Goal: Task Accomplishment & Management: Use online tool/utility

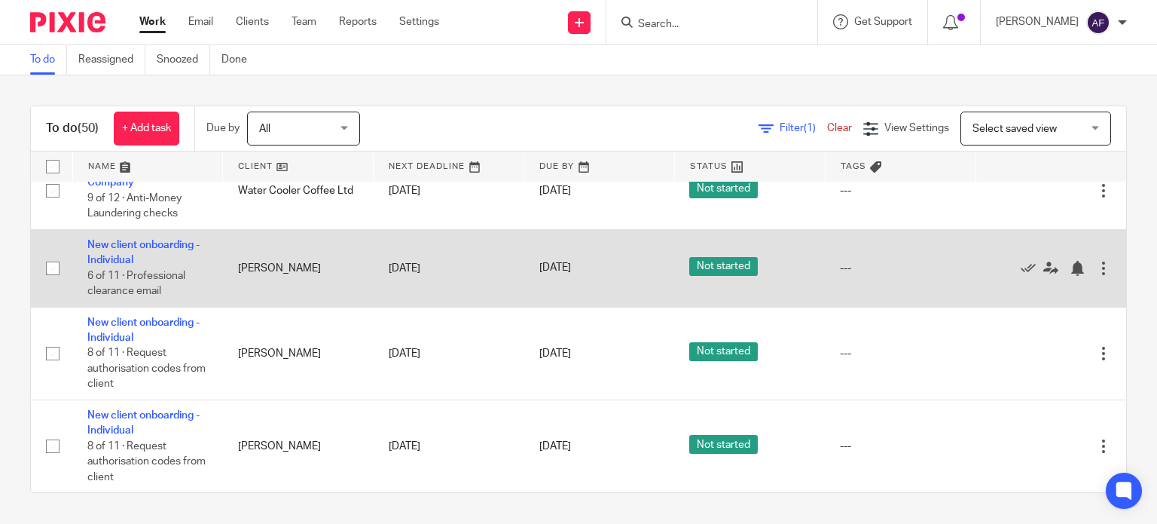
scroll to position [2960, 0]
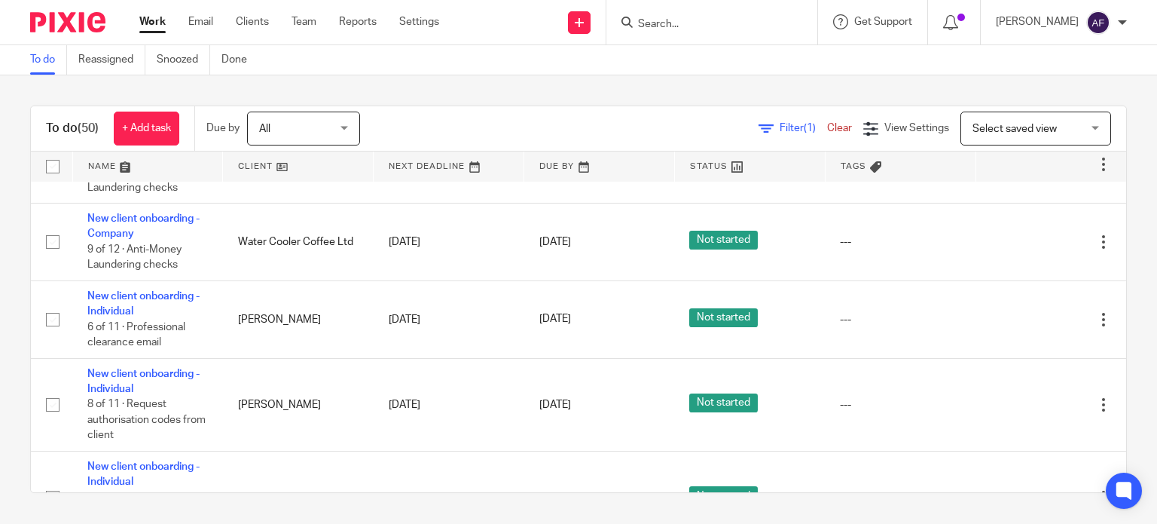
click at [784, 135] on div "Filter (1) Clear" at bounding box center [811, 129] width 105 height 16
click at [780, 124] on span "Filter (1)" at bounding box center [803, 128] width 47 height 11
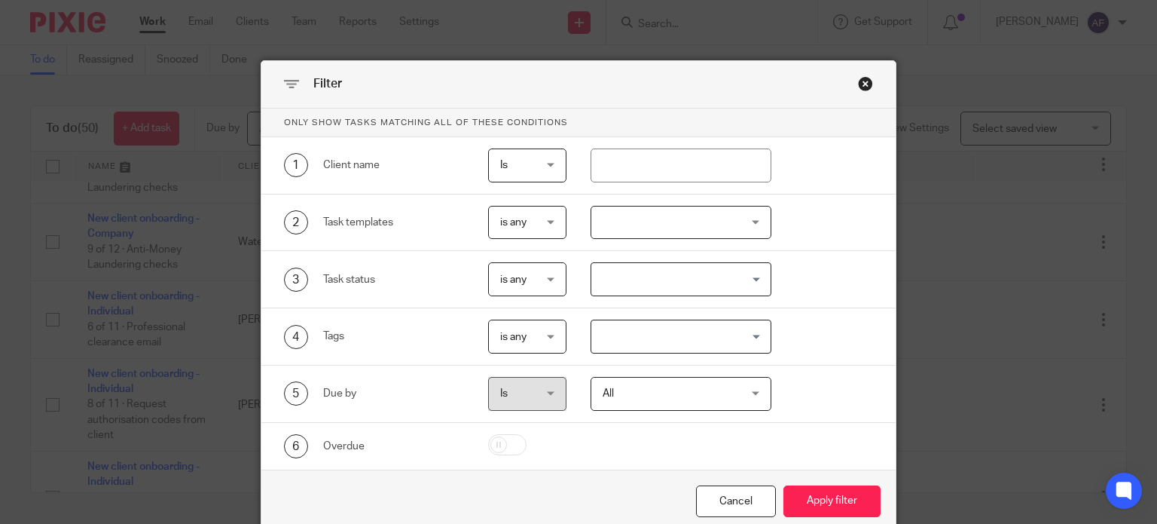
click at [635, 234] on div at bounding box center [681, 223] width 181 height 34
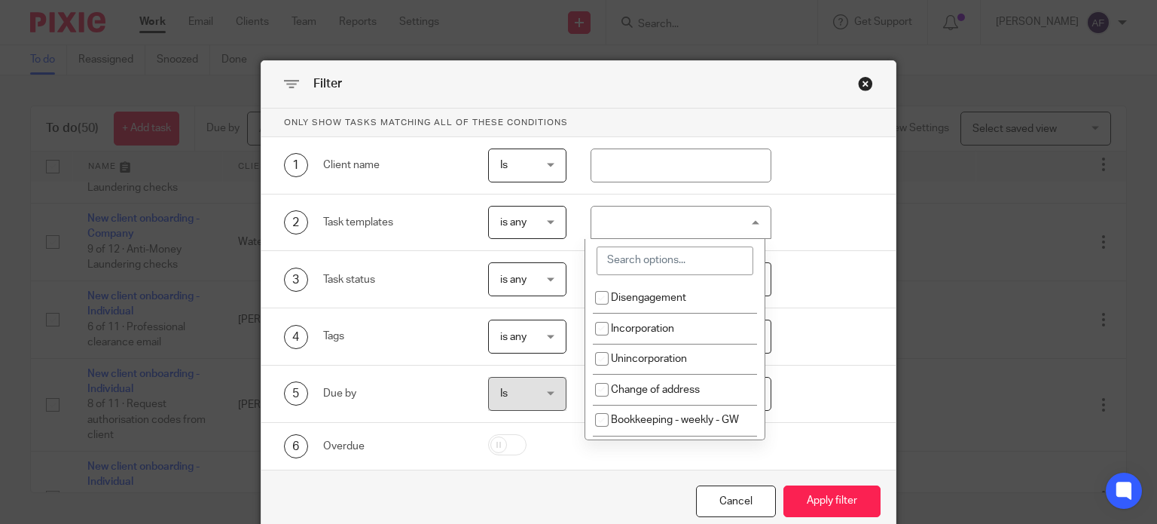
click at [656, 267] on input "search" at bounding box center [675, 260] width 157 height 29
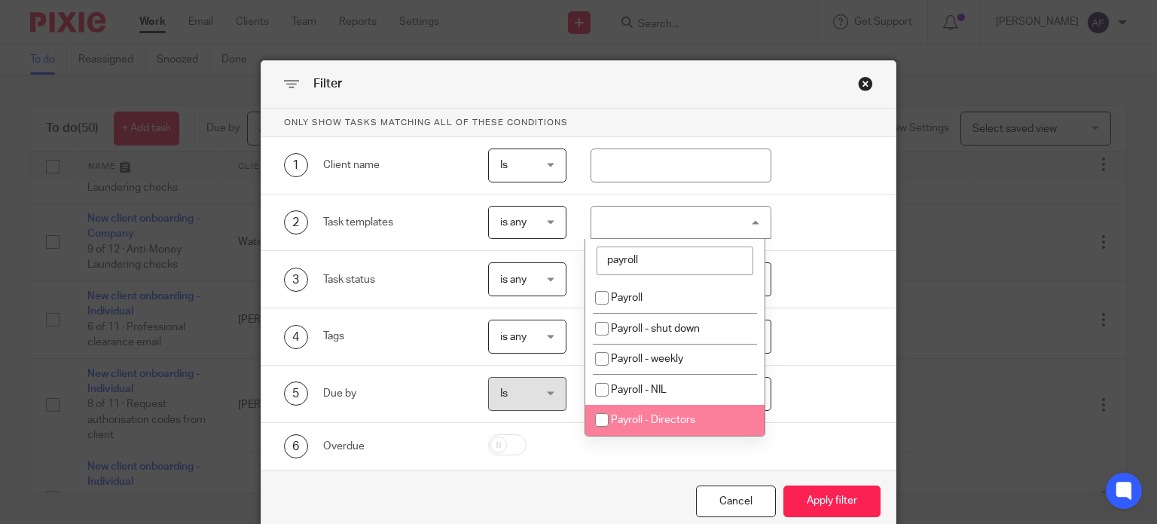
type input "payroll"
click at [697, 416] on li "Payroll - Directors" at bounding box center [674, 420] width 179 height 31
checkbox input "true"
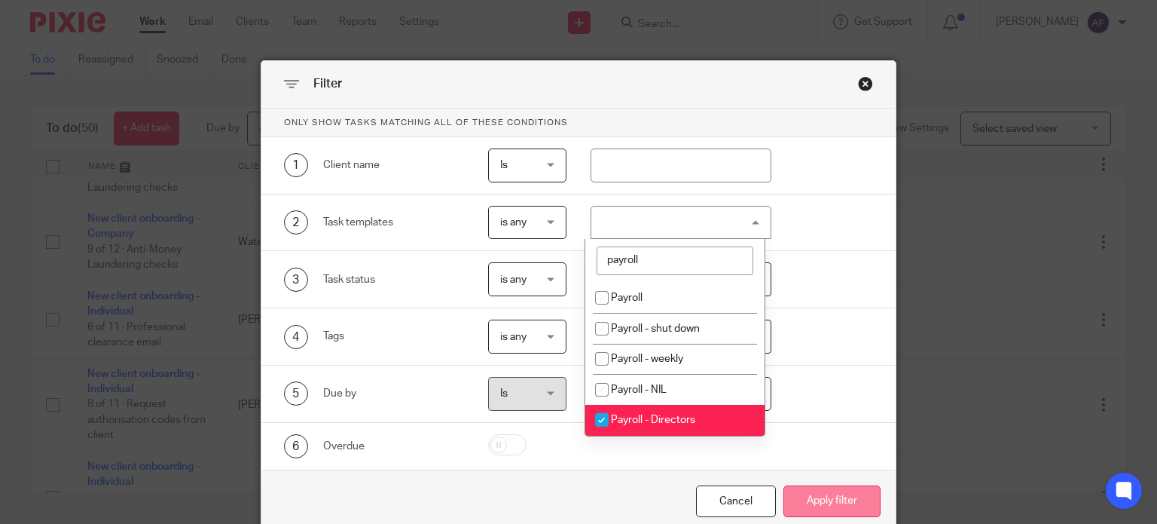
click at [798, 501] on button "Apply filter" at bounding box center [832, 501] width 97 height 32
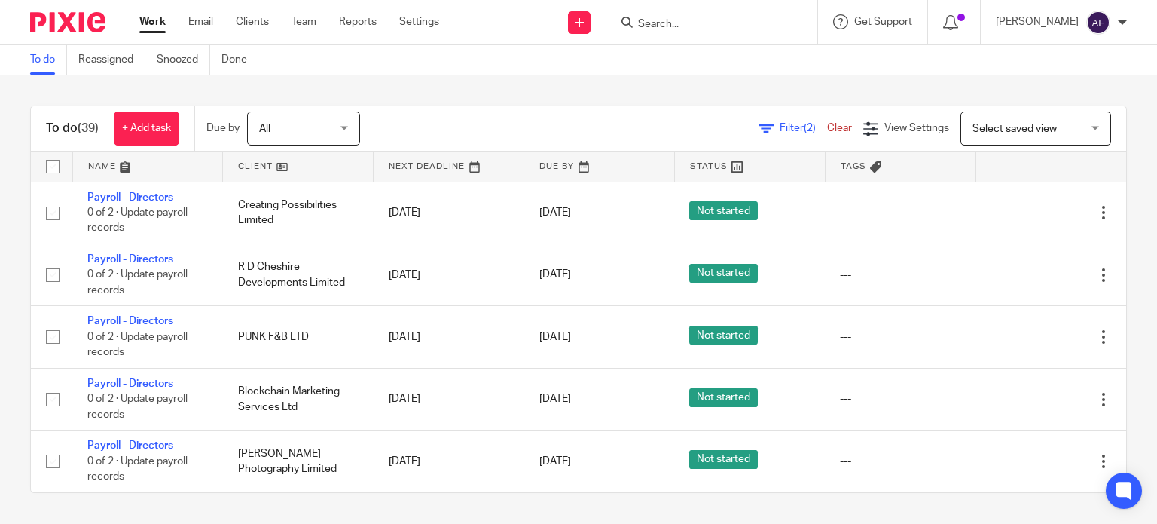
click at [298, 170] on link at bounding box center [298, 166] width 150 height 30
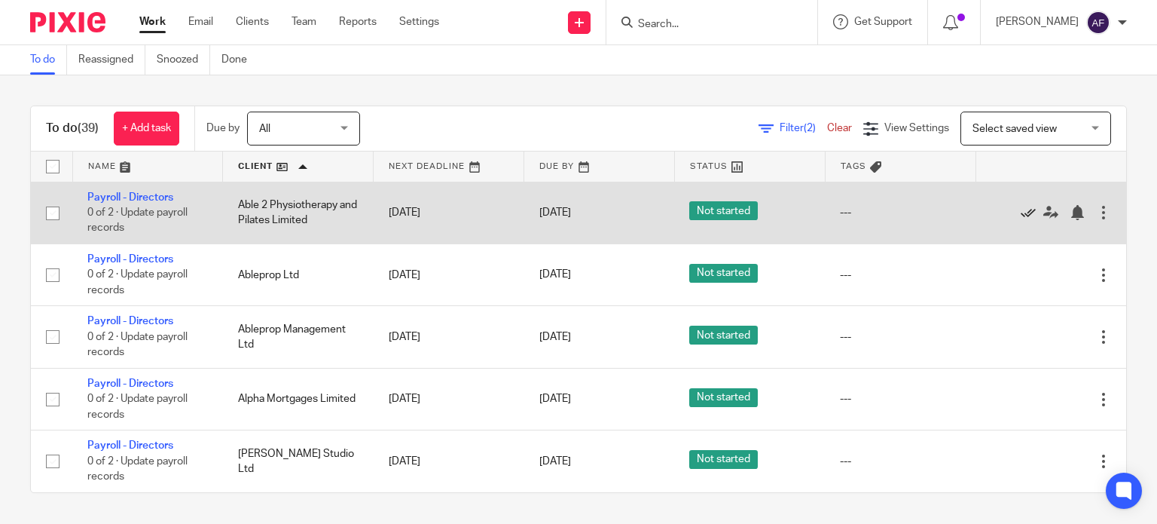
click at [1021, 215] on icon at bounding box center [1028, 212] width 15 height 15
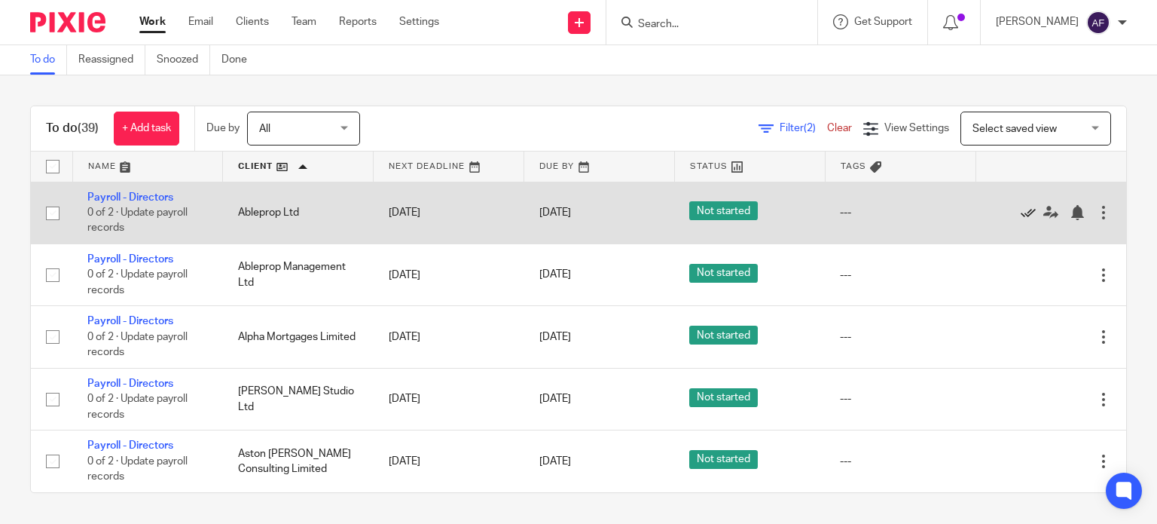
click at [1021, 215] on icon at bounding box center [1028, 212] width 15 height 15
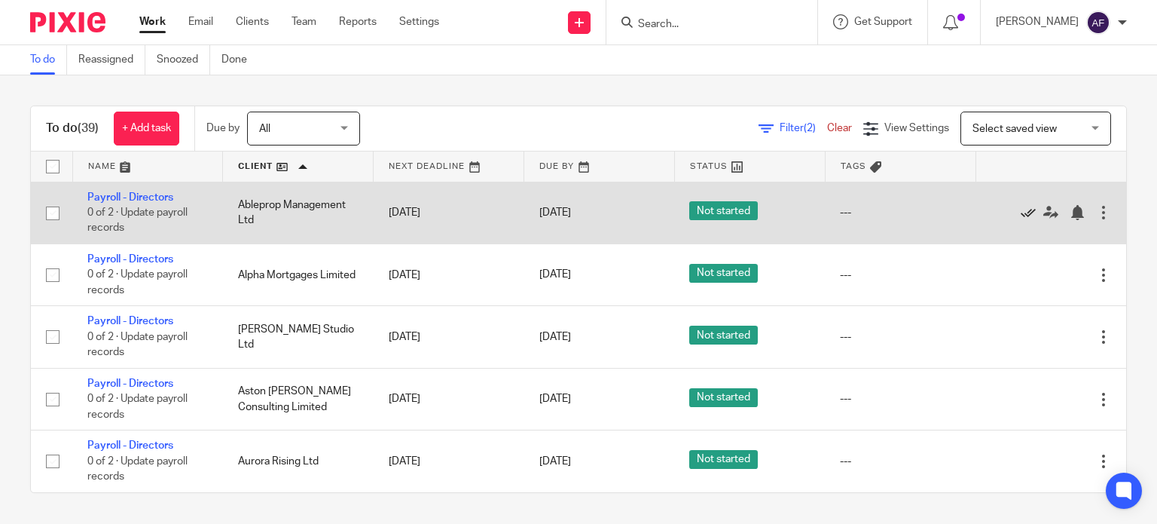
click at [1021, 207] on icon at bounding box center [1028, 212] width 15 height 15
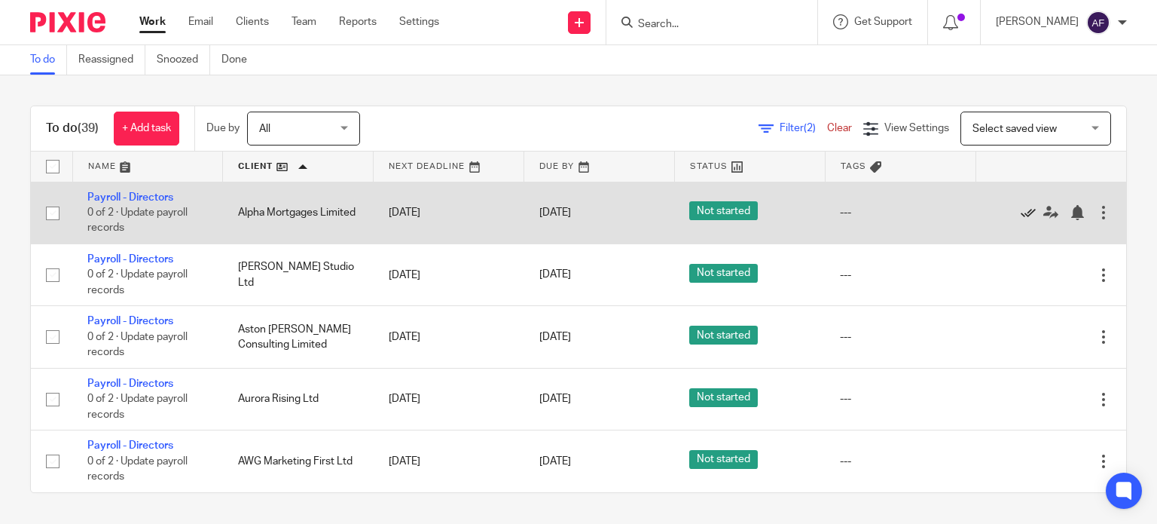
click at [1021, 211] on icon at bounding box center [1028, 212] width 15 height 15
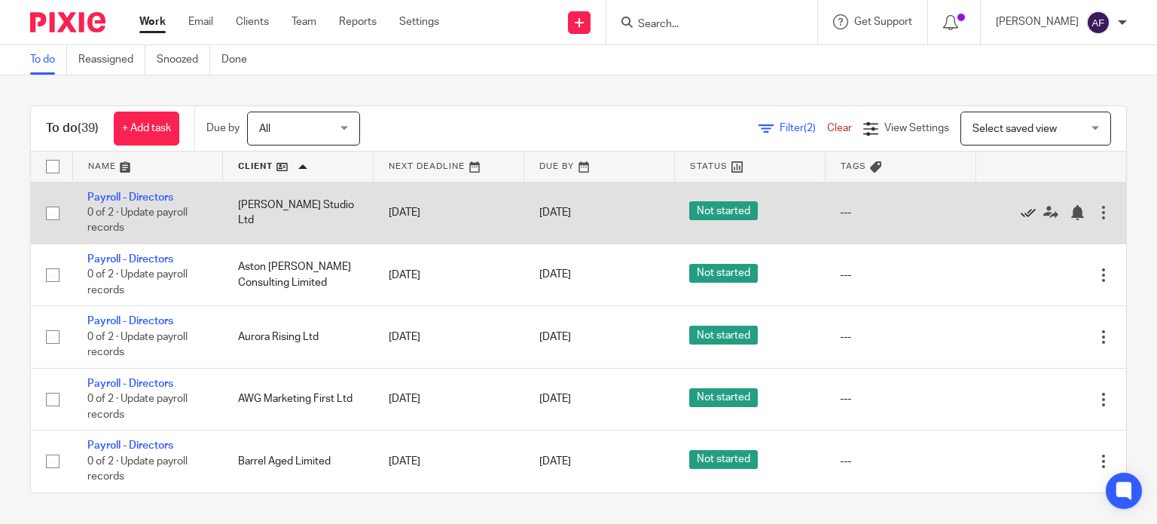
click at [1021, 213] on icon at bounding box center [1028, 212] width 15 height 15
click at [1021, 207] on icon at bounding box center [1028, 212] width 15 height 15
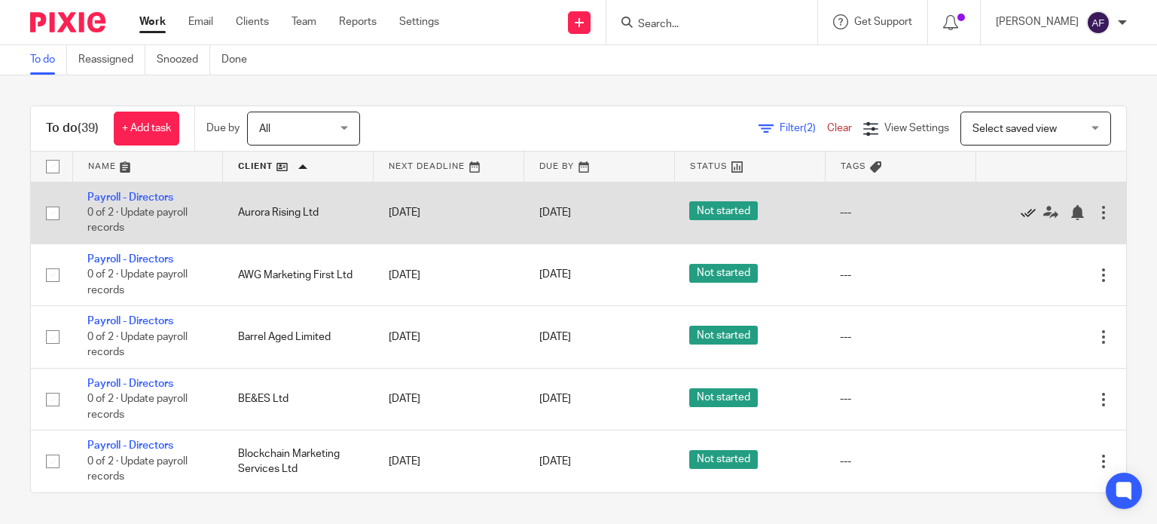
click at [1021, 216] on icon at bounding box center [1028, 212] width 15 height 15
click at [1021, 210] on icon at bounding box center [1028, 212] width 15 height 15
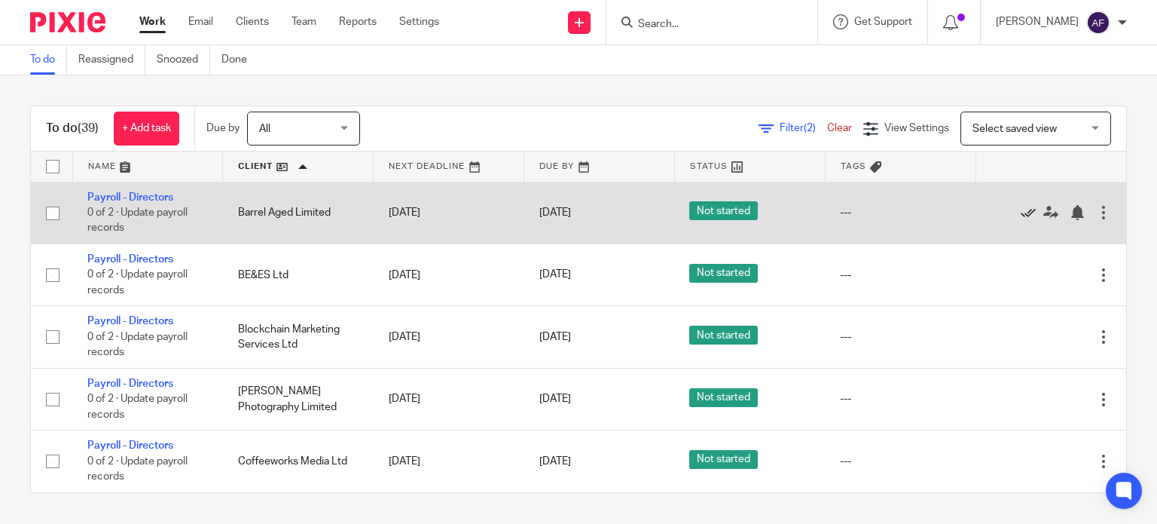
click at [1021, 212] on icon at bounding box center [1028, 212] width 15 height 15
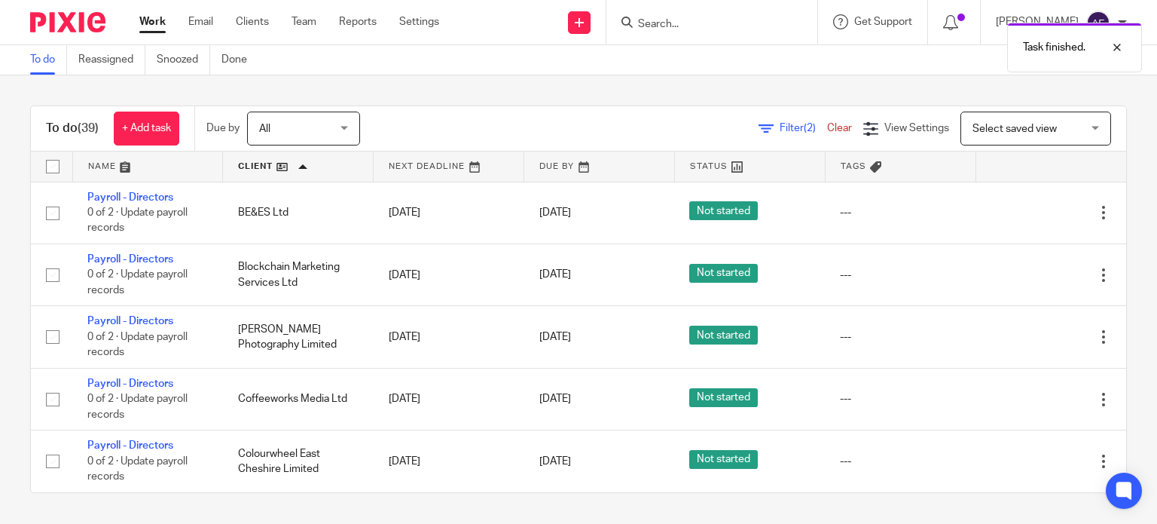
click at [780, 124] on span "Filter (2)" at bounding box center [803, 128] width 47 height 11
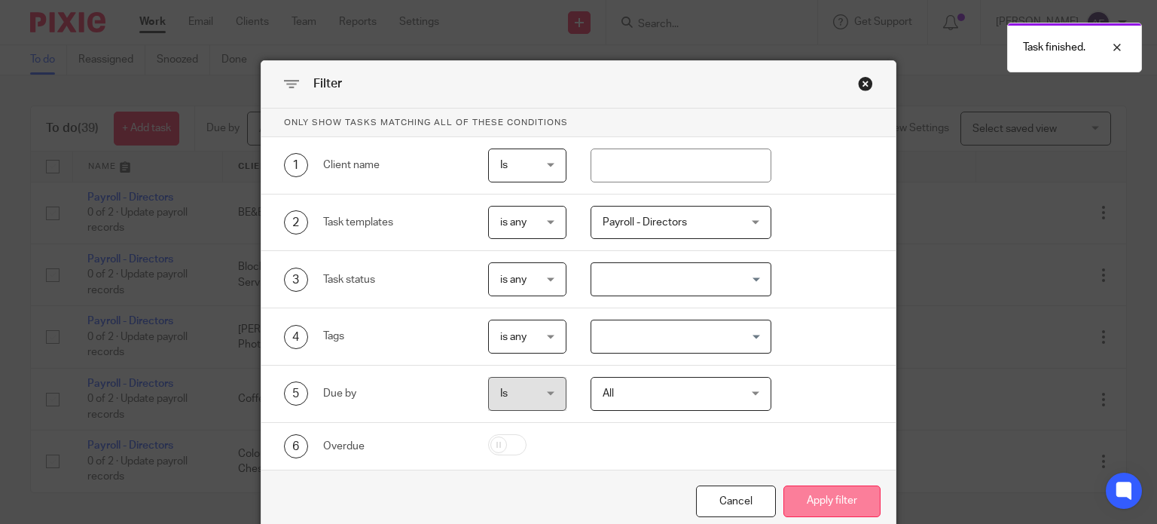
click at [838, 509] on button "Apply filter" at bounding box center [832, 501] width 97 height 32
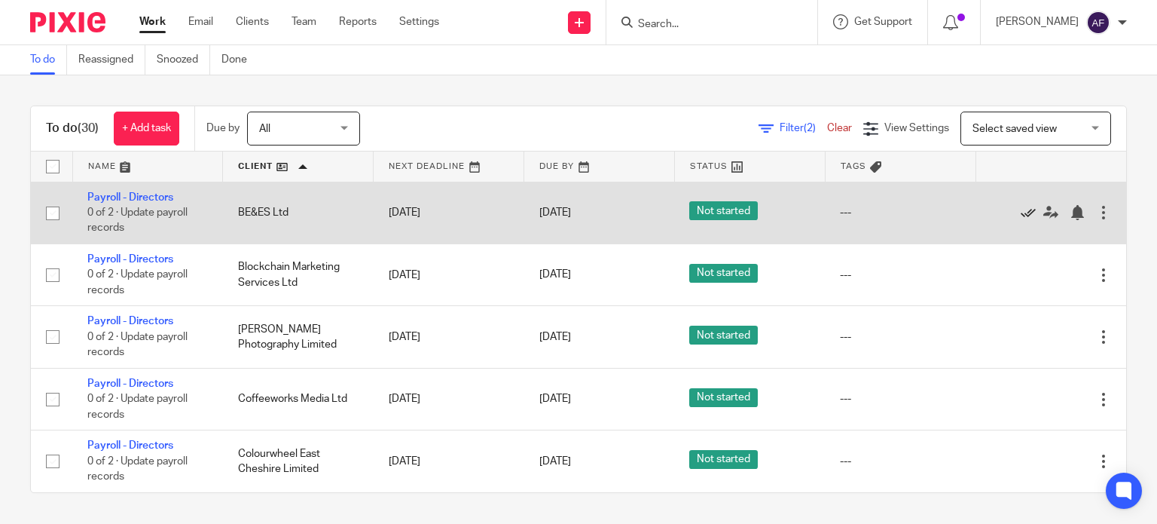
click at [1021, 214] on icon at bounding box center [1028, 212] width 15 height 15
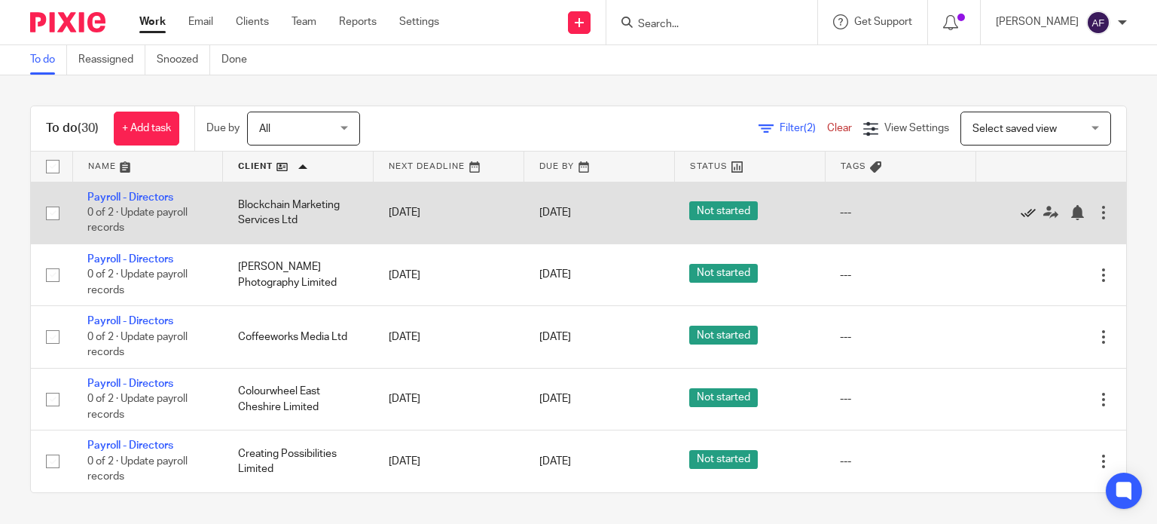
click at [1021, 213] on icon at bounding box center [1028, 212] width 15 height 15
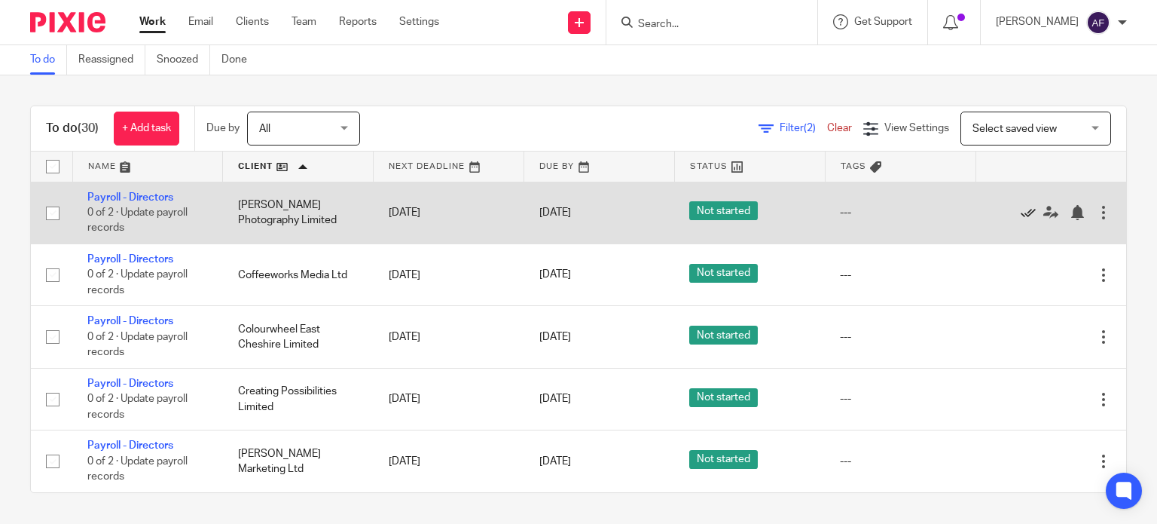
click at [1021, 213] on icon at bounding box center [1028, 212] width 15 height 15
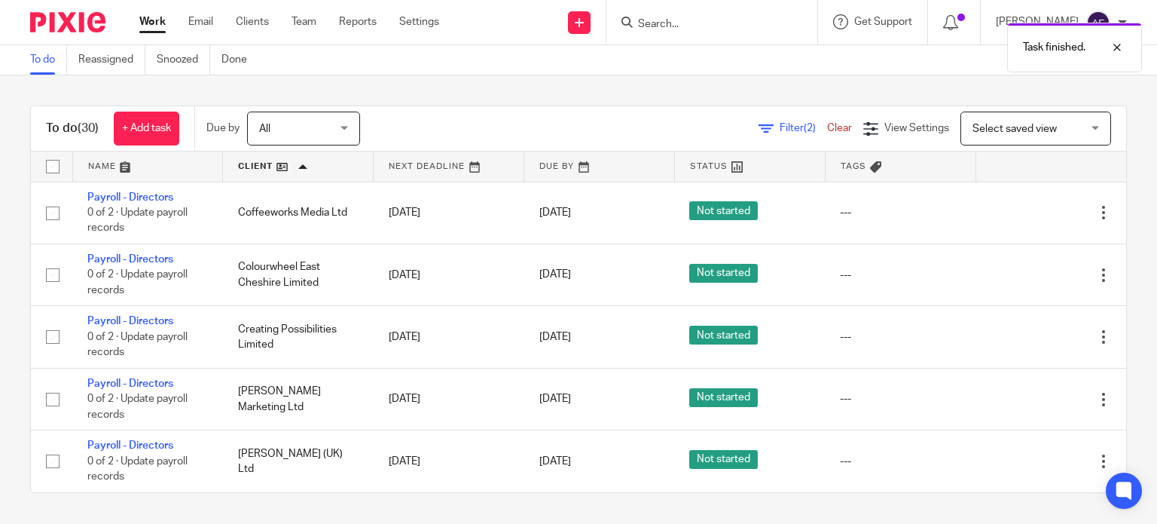
click at [696, 26] on div "Task finished." at bounding box center [861, 43] width 564 height 57
click at [1120, 44] on div at bounding box center [1106, 47] width 41 height 18
click at [715, 22] on input "Search" at bounding box center [705, 25] width 136 height 14
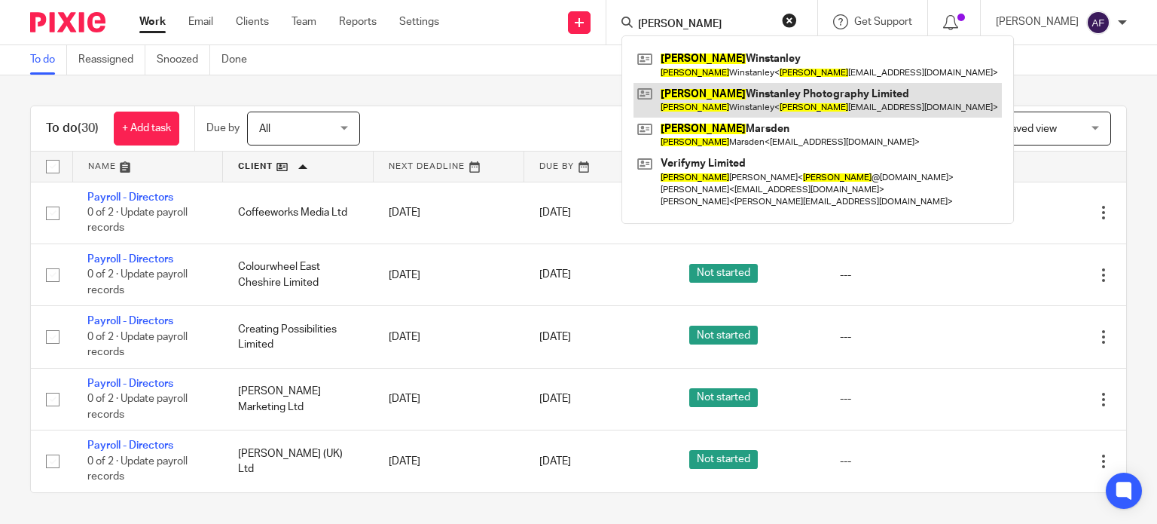
type input "bryan"
click at [751, 105] on link at bounding box center [818, 100] width 368 height 35
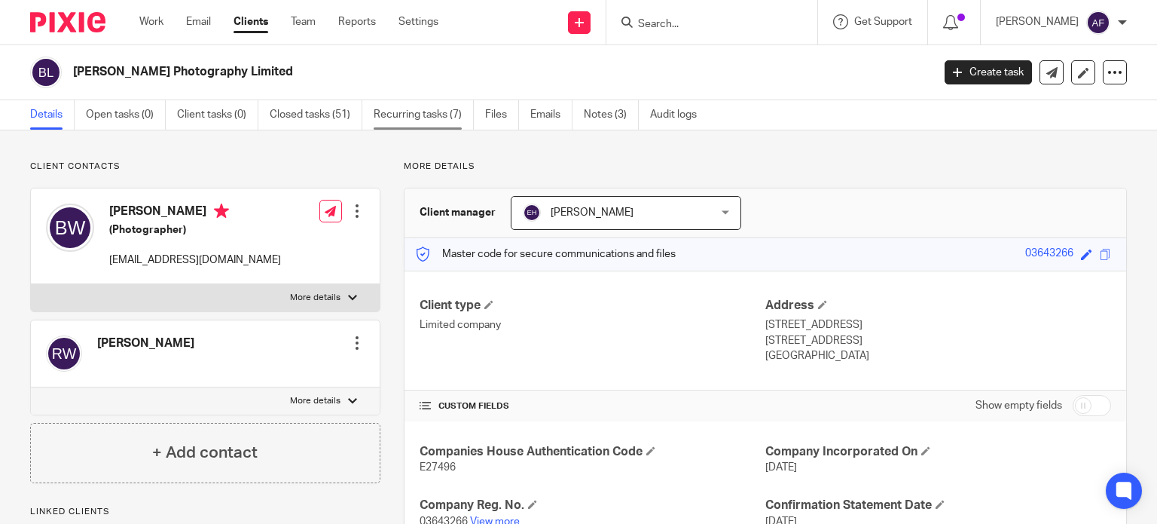
click at [448, 109] on link "Recurring tasks (7)" at bounding box center [424, 114] width 100 height 29
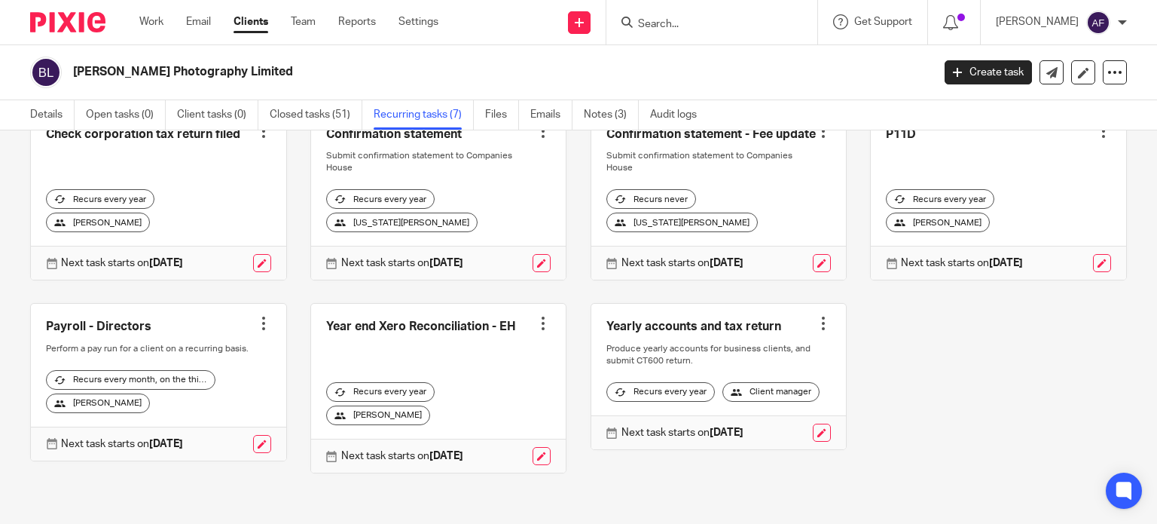
scroll to position [123, 0]
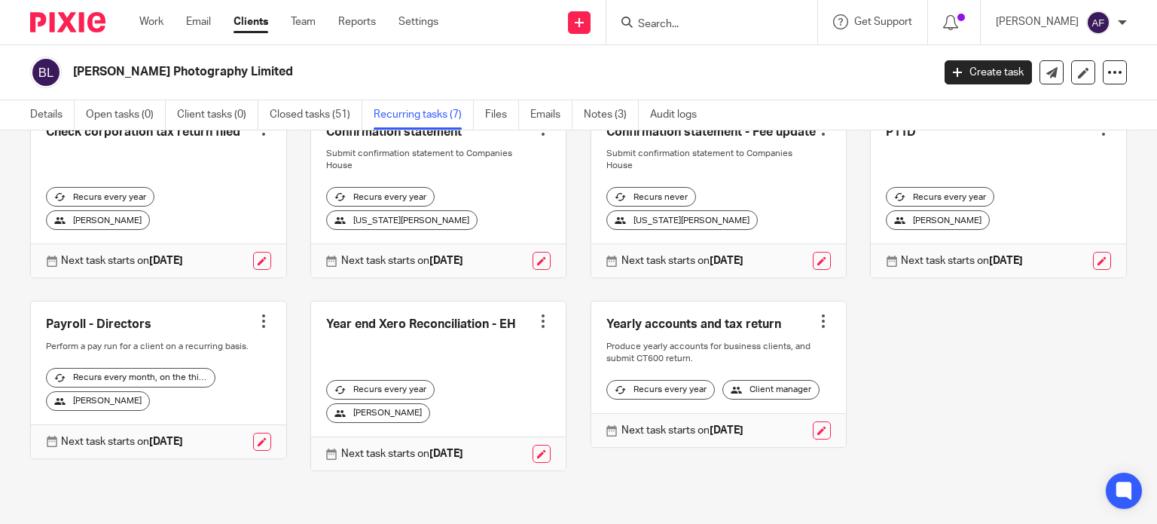
click at [256, 313] on div at bounding box center [263, 320] width 15 height 15
click at [228, 406] on span "Cancel schedule" at bounding box center [202, 406] width 79 height 11
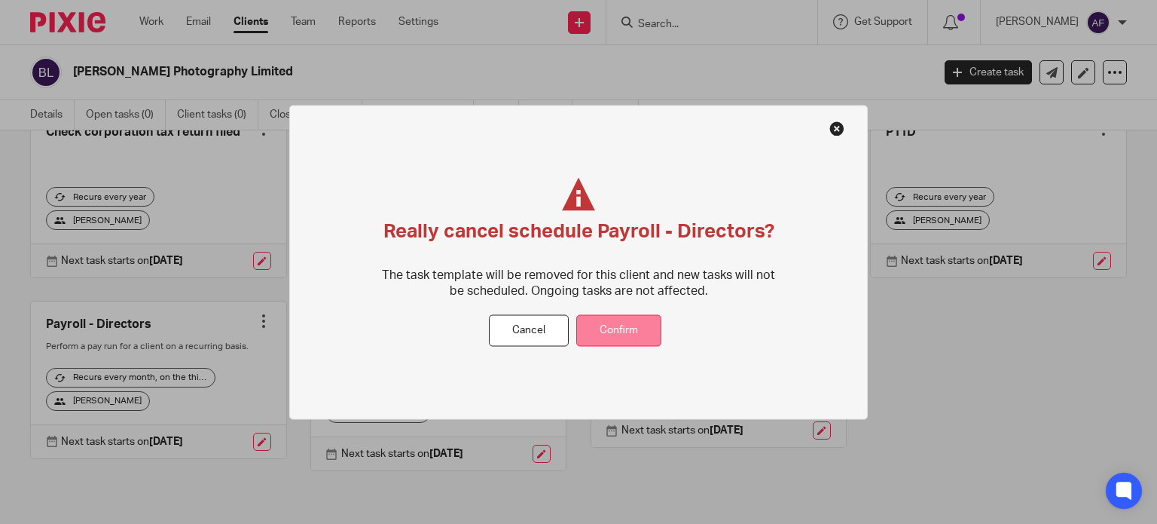
click at [618, 342] on button "Confirm" at bounding box center [618, 330] width 85 height 32
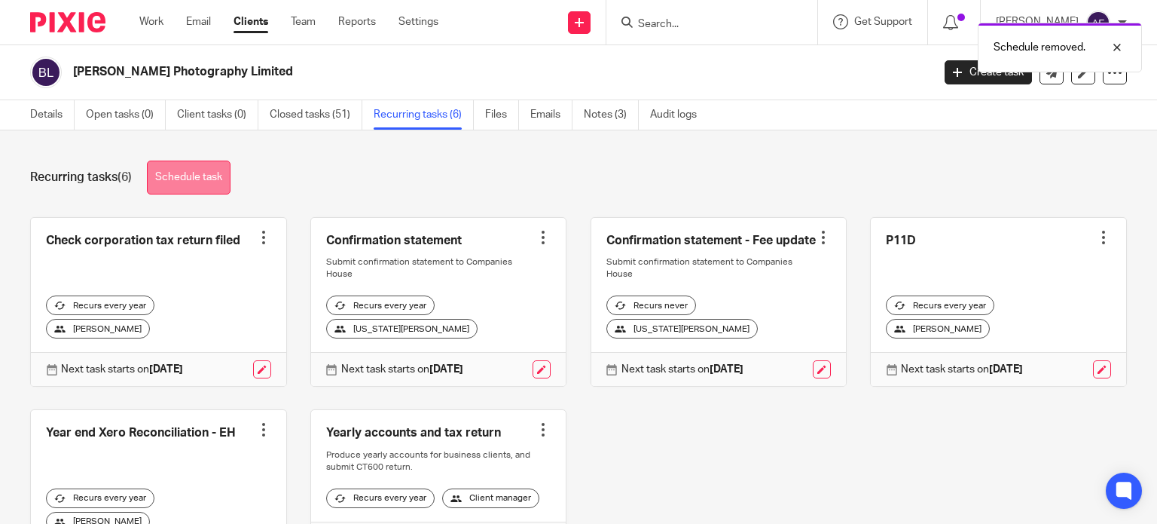
click at [188, 177] on link "Schedule task" at bounding box center [189, 177] width 84 height 34
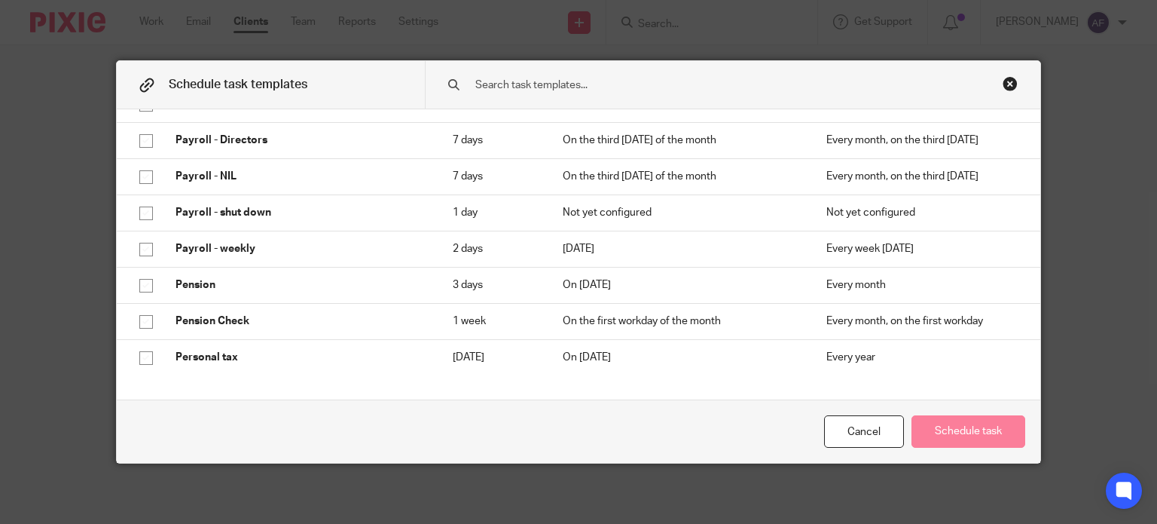
scroll to position [2336, 0]
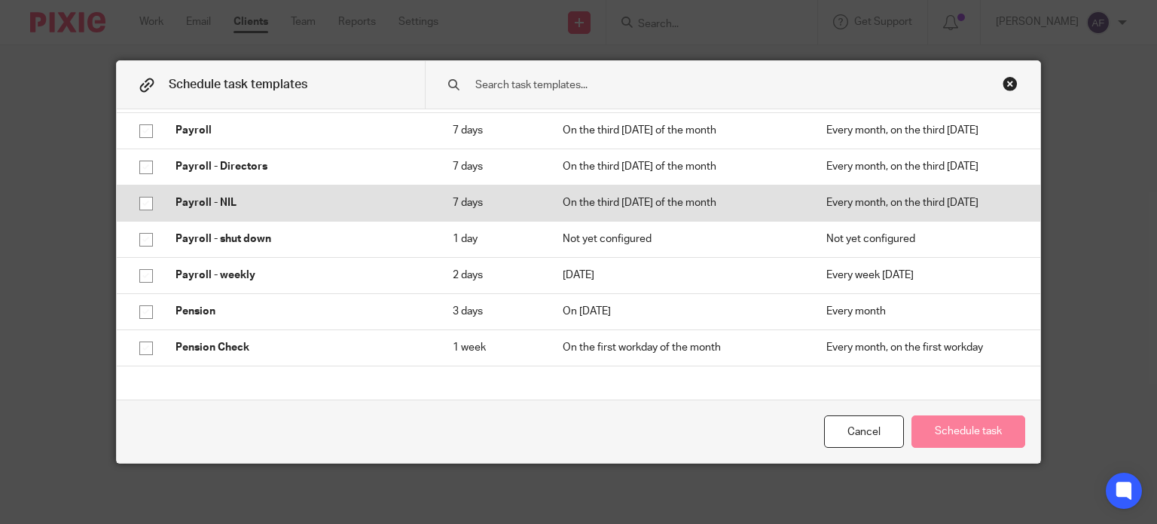
click at [275, 209] on p "Payroll - NIL" at bounding box center [299, 202] width 247 height 15
checkbox input "true"
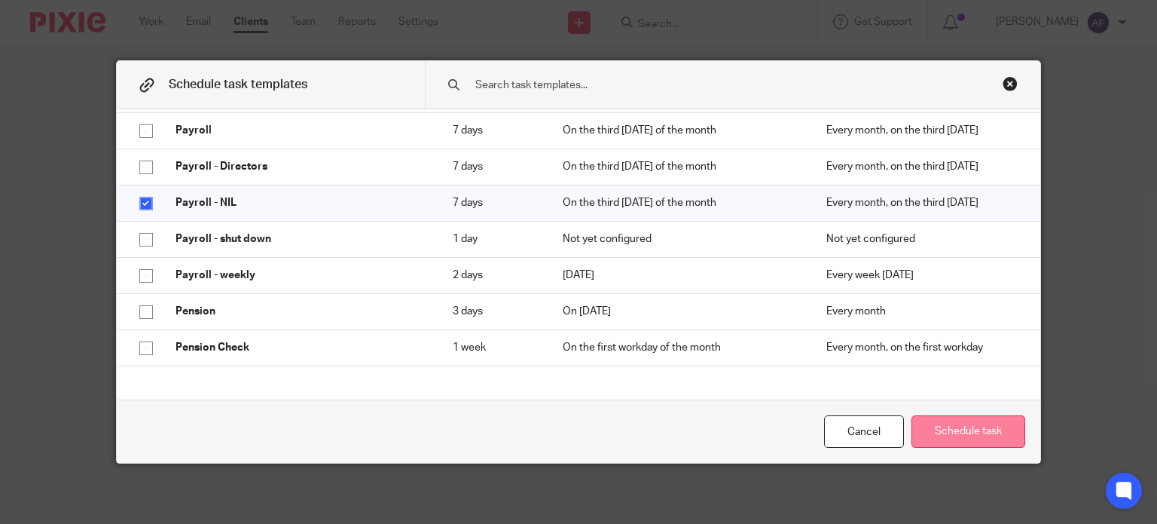
click at [965, 437] on button "Schedule task" at bounding box center [969, 431] width 114 height 32
